Goal: Task Accomplishment & Management: Use online tool/utility

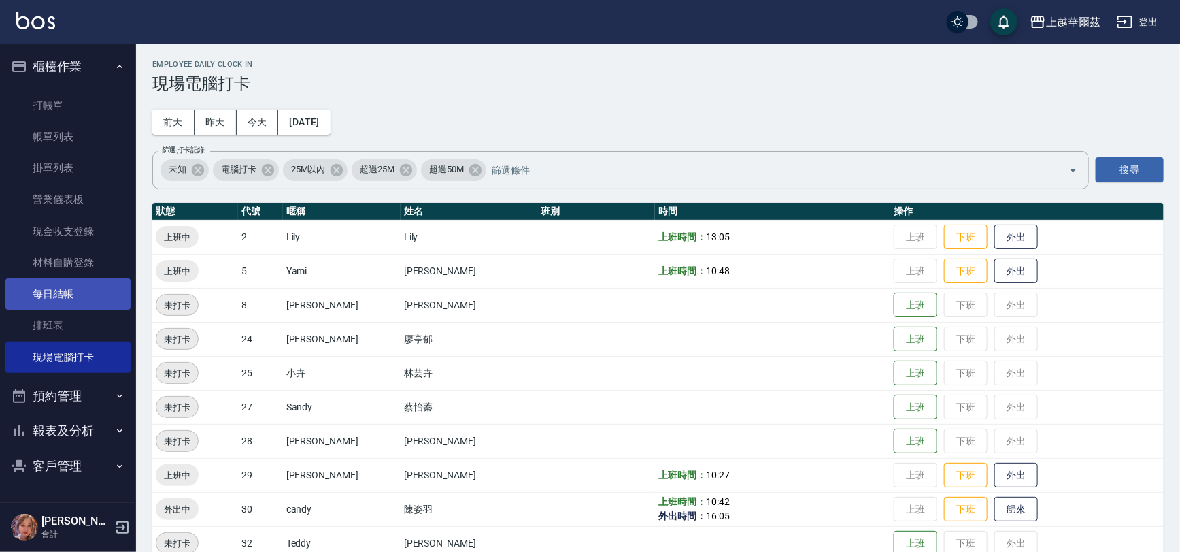
click at [59, 305] on link "每日結帳" at bounding box center [67, 293] width 125 height 31
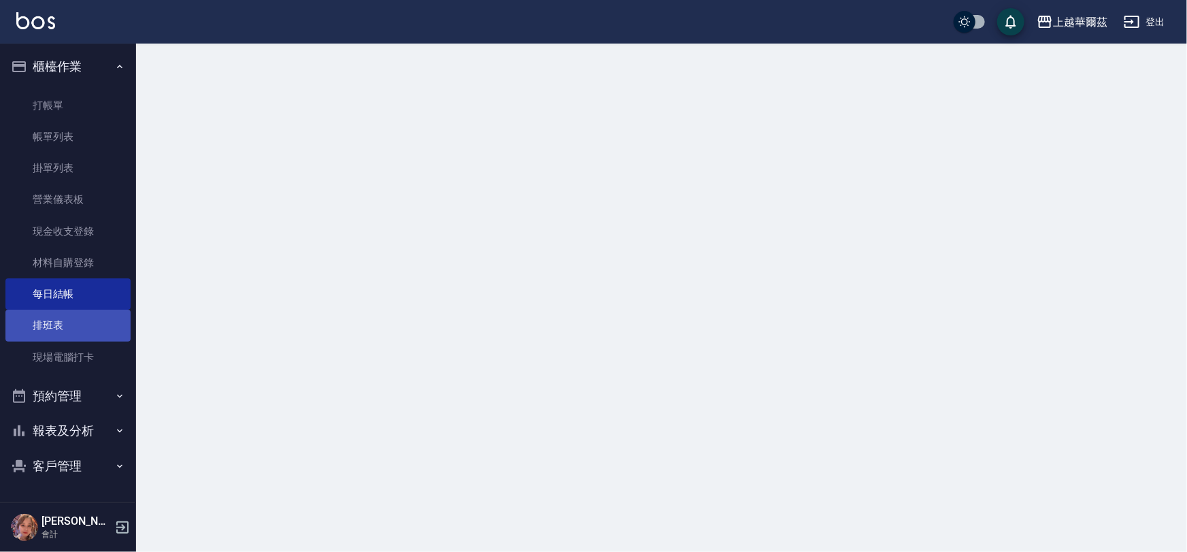
click at [56, 317] on link "排班表" at bounding box center [67, 325] width 125 height 31
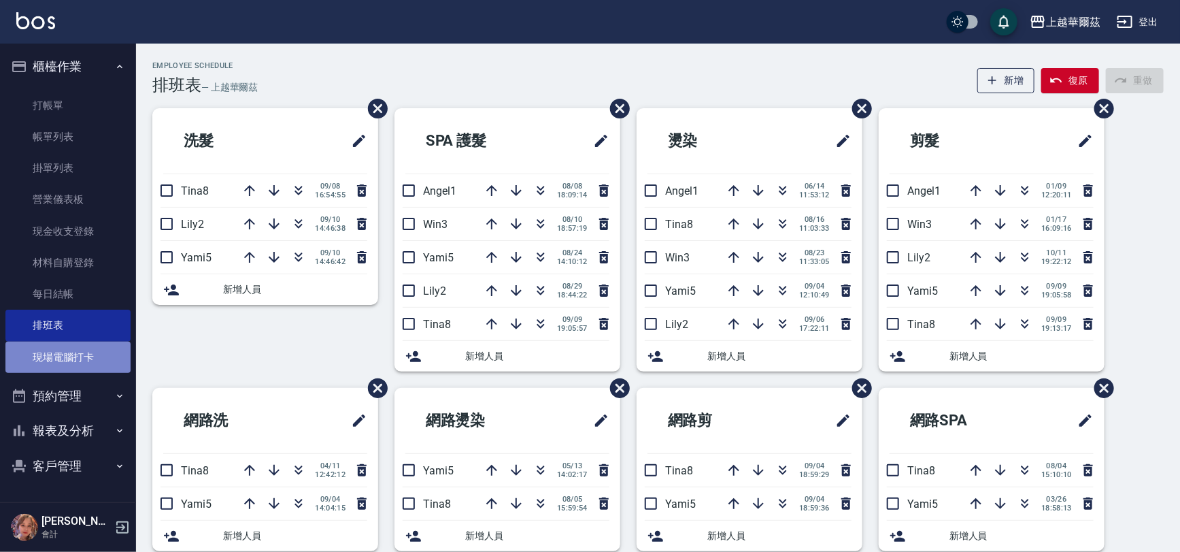
click at [31, 354] on link "現場電腦打卡" at bounding box center [67, 357] width 125 height 31
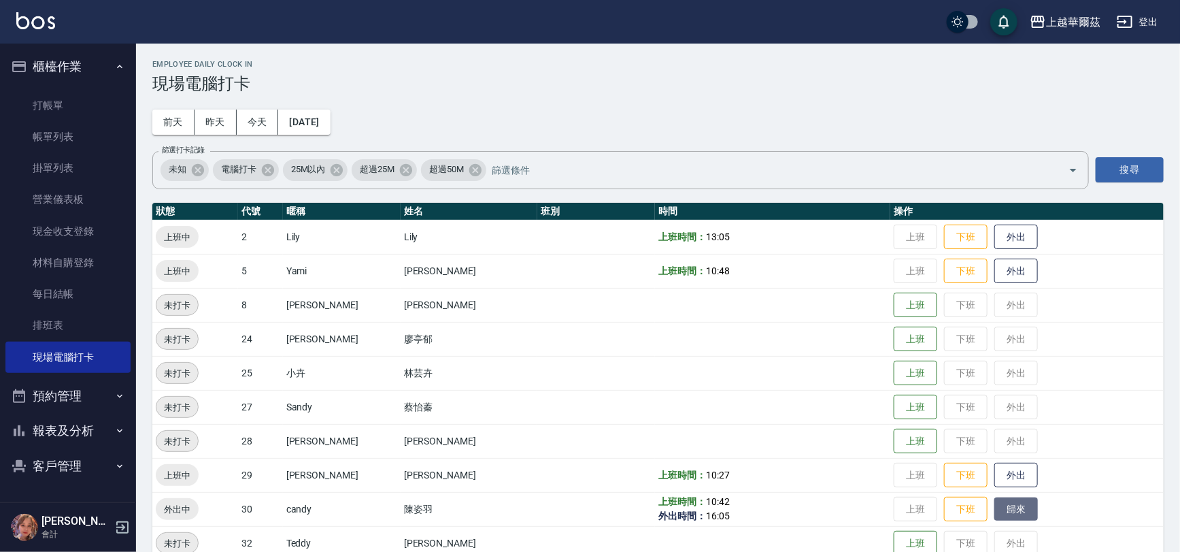
click at [1001, 518] on button "歸來" at bounding box center [1017, 509] width 44 height 24
click at [997, 472] on button "外出" at bounding box center [1017, 475] width 44 height 24
